Goal: Find contact information: Find contact information

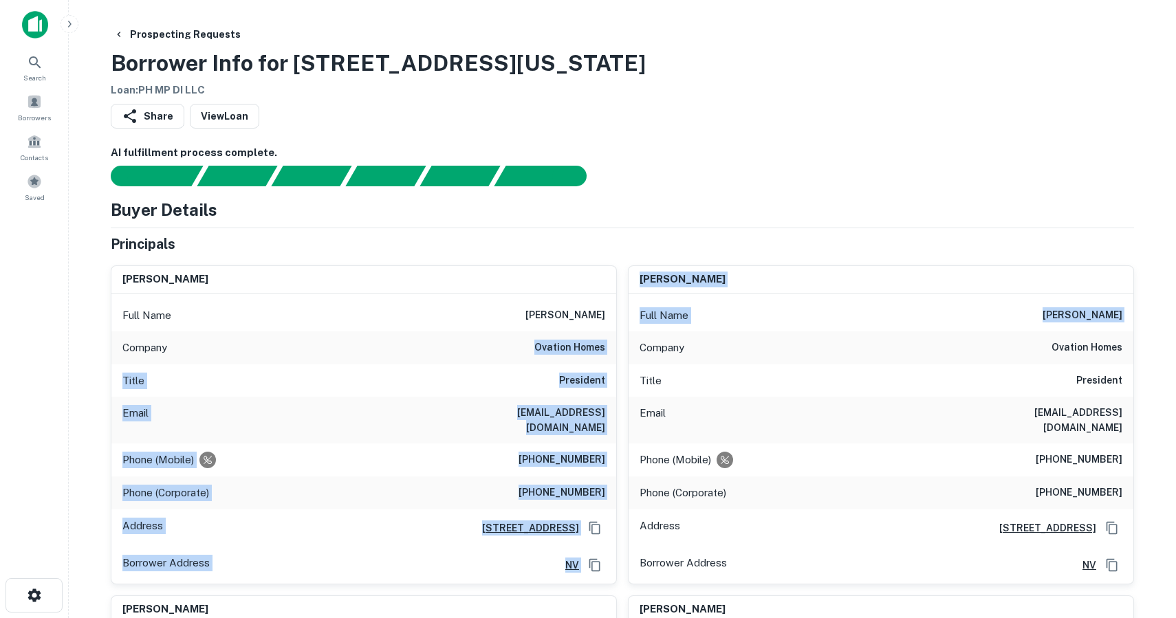
drag, startPoint x: 538, startPoint y: 345, endPoint x: 625, endPoint y: 346, distance: 87.3
click at [613, 347] on div "Company ovation homes" at bounding box center [363, 347] width 505 height 33
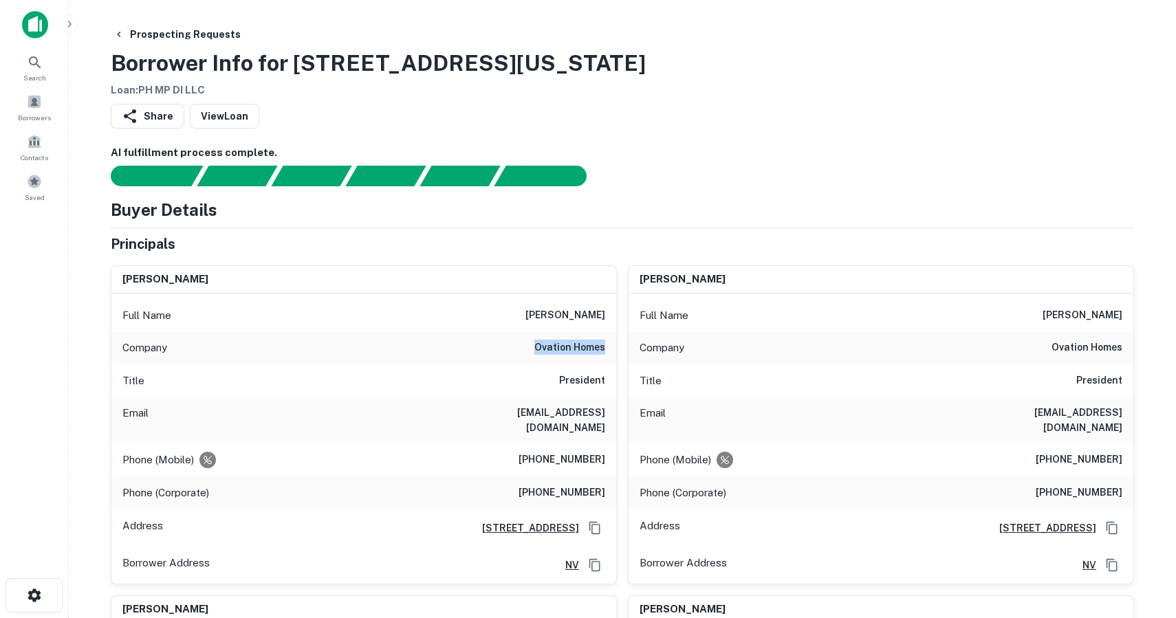
drag, startPoint x: 606, startPoint y: 346, endPoint x: 525, endPoint y: 346, distance: 80.5
click at [525, 346] on div "Company ovation homes" at bounding box center [363, 347] width 505 height 33
copy h6 "ovation homes"
click at [520, 307] on div "Full Name [PERSON_NAME]" at bounding box center [363, 315] width 505 height 33
drag, startPoint x: 547, startPoint y: 308, endPoint x: 607, endPoint y: 349, distance: 72.9
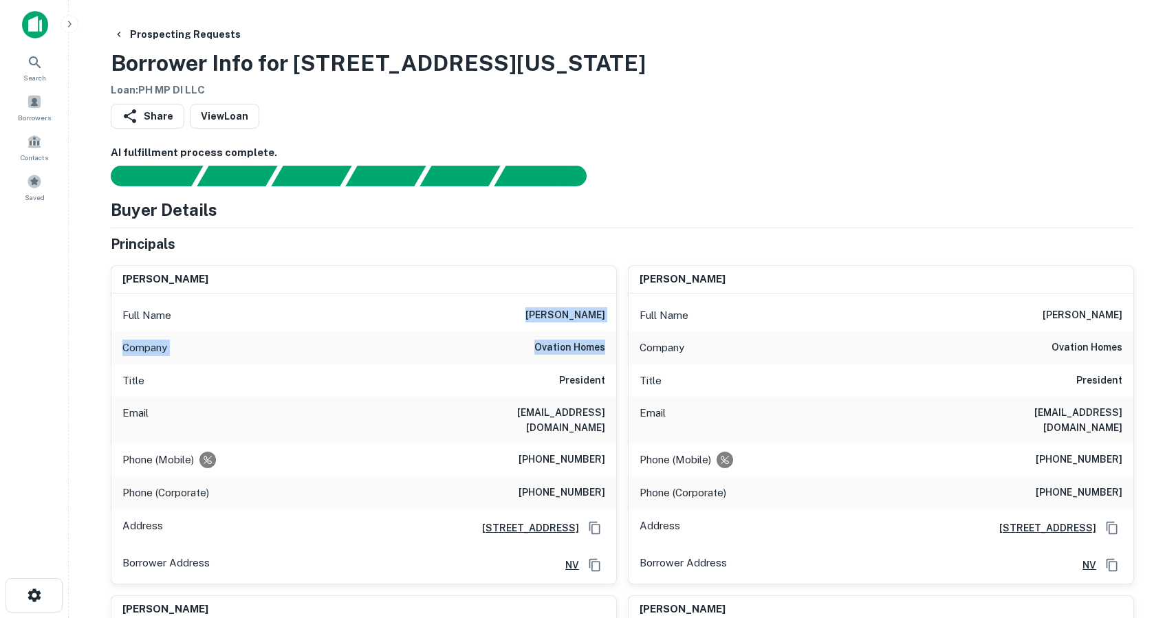
click at [607, 349] on div "Full Name [PERSON_NAME] Company ovation homes Title President Email [EMAIL_ADDR…" at bounding box center [363, 439] width 505 height 290
copy div "[PERSON_NAME] Company ovation homes"
click at [833, 125] on div "Share View Loan" at bounding box center [622, 119] width 1023 height 30
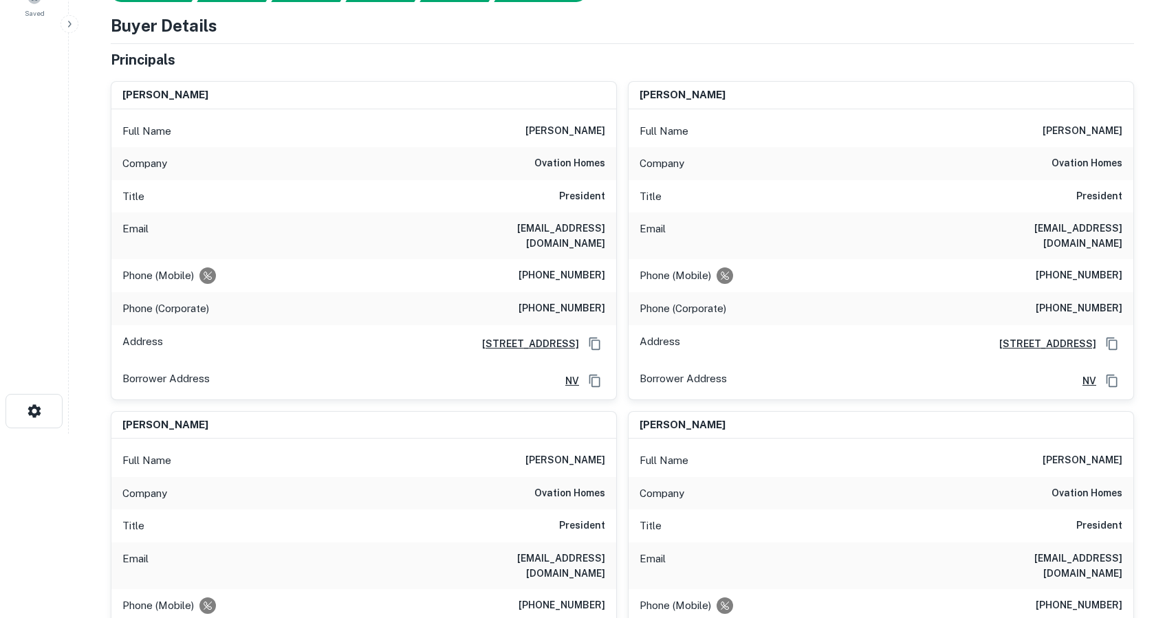
scroll to position [320, 0]
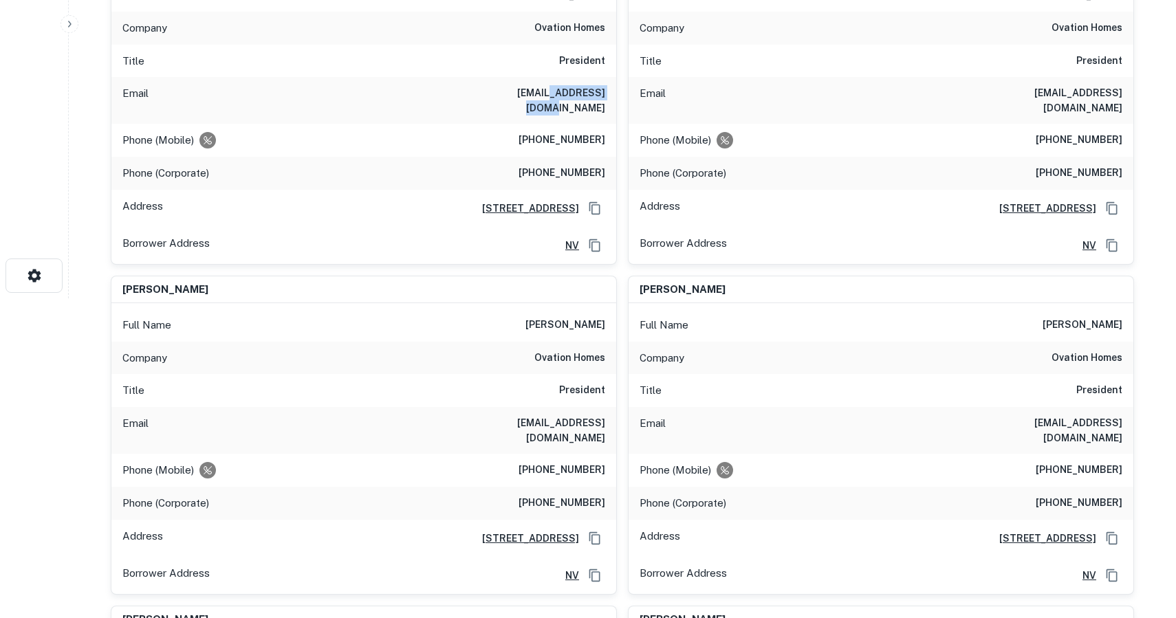
drag, startPoint x: 536, startPoint y: 89, endPoint x: 612, endPoint y: 94, distance: 76.5
click at [612, 94] on div "Email [EMAIL_ADDRESS][DOMAIN_NAME]" at bounding box center [363, 100] width 505 height 47
copy h6 "[DOMAIN_NAME]"
